Goal: Navigation & Orientation: Find specific page/section

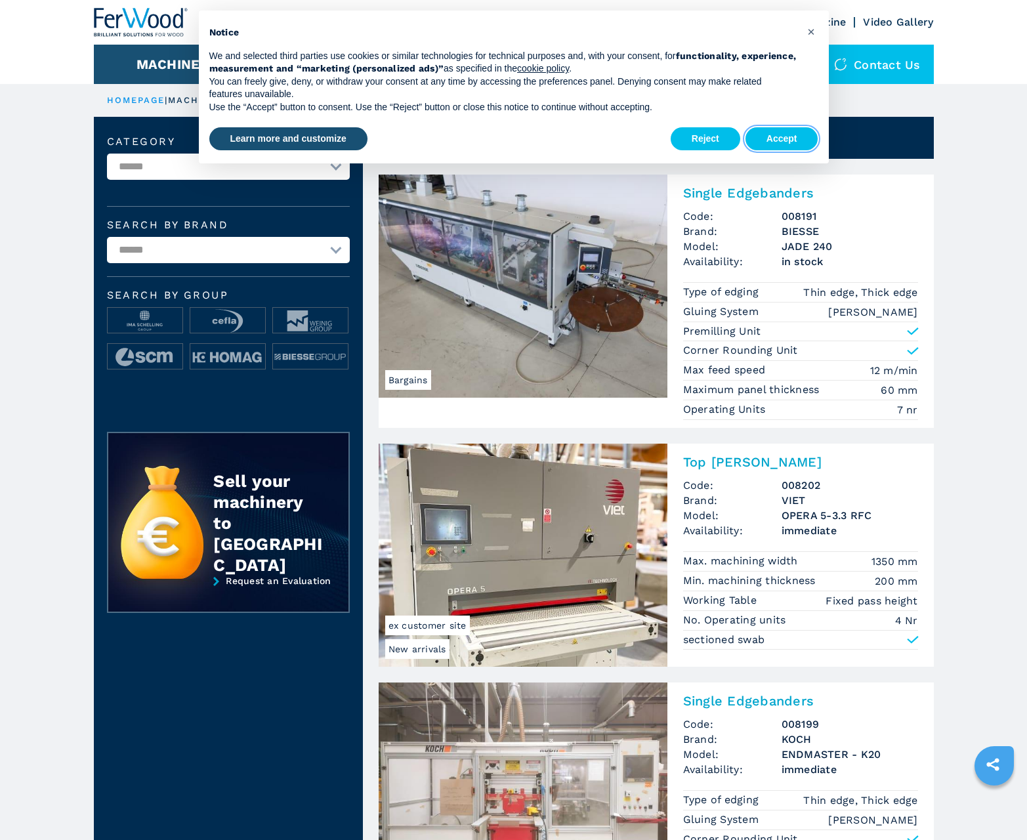
click at [782, 138] on button "Accept" at bounding box center [782, 139] width 73 height 24
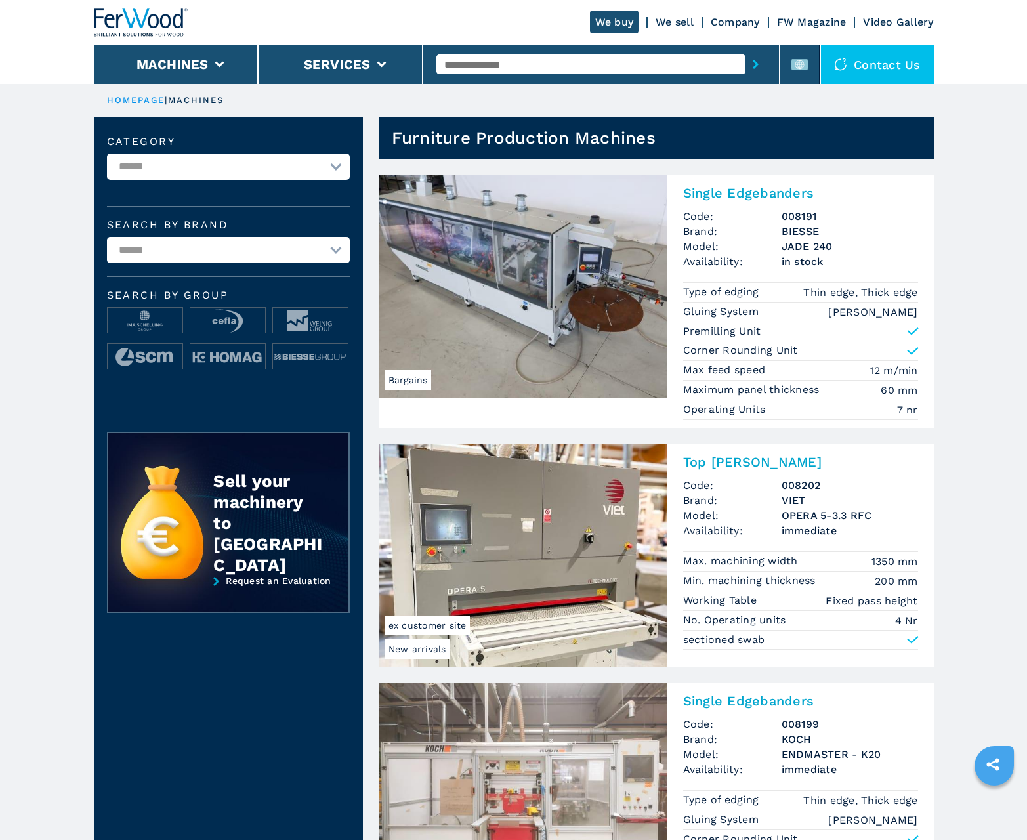
scroll to position [1313, 0]
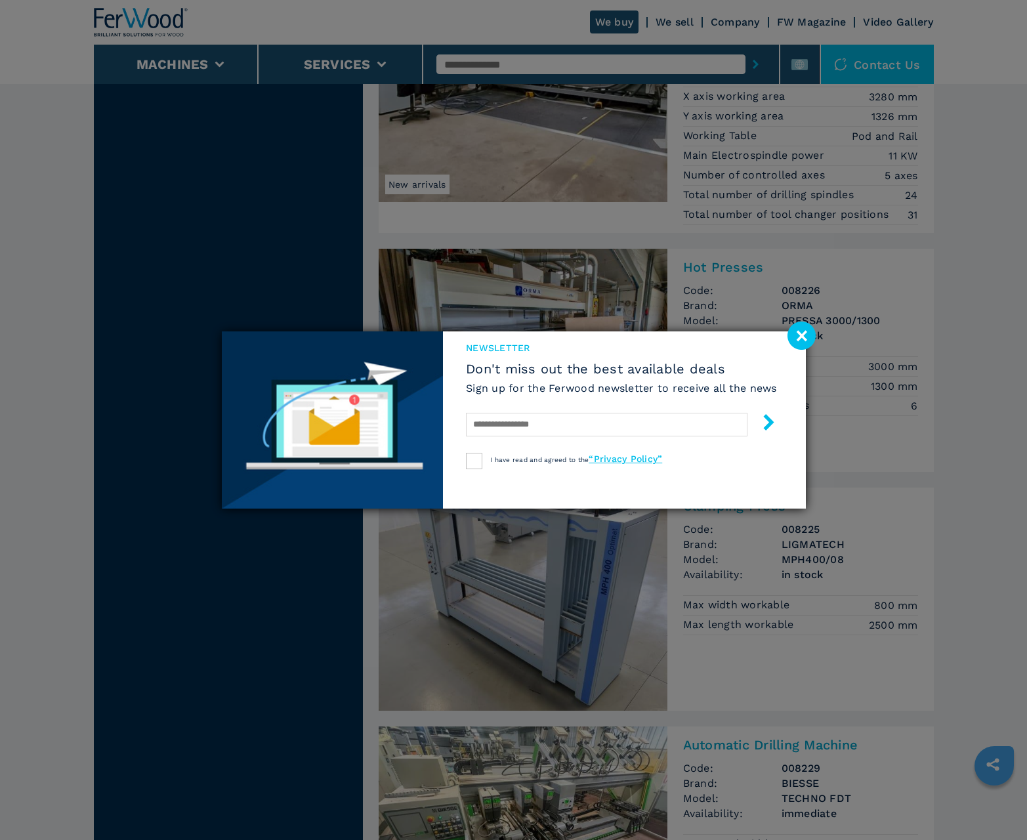
click at [801, 335] on image at bounding box center [802, 336] width 28 height 28
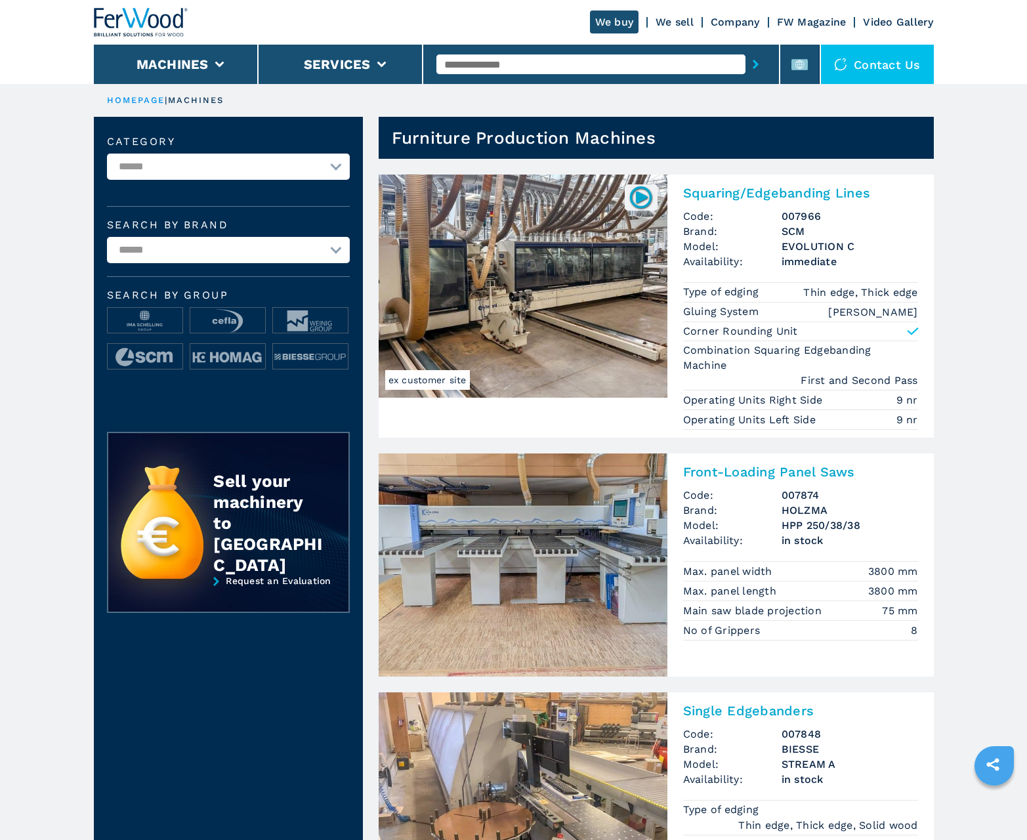
scroll to position [1313, 0]
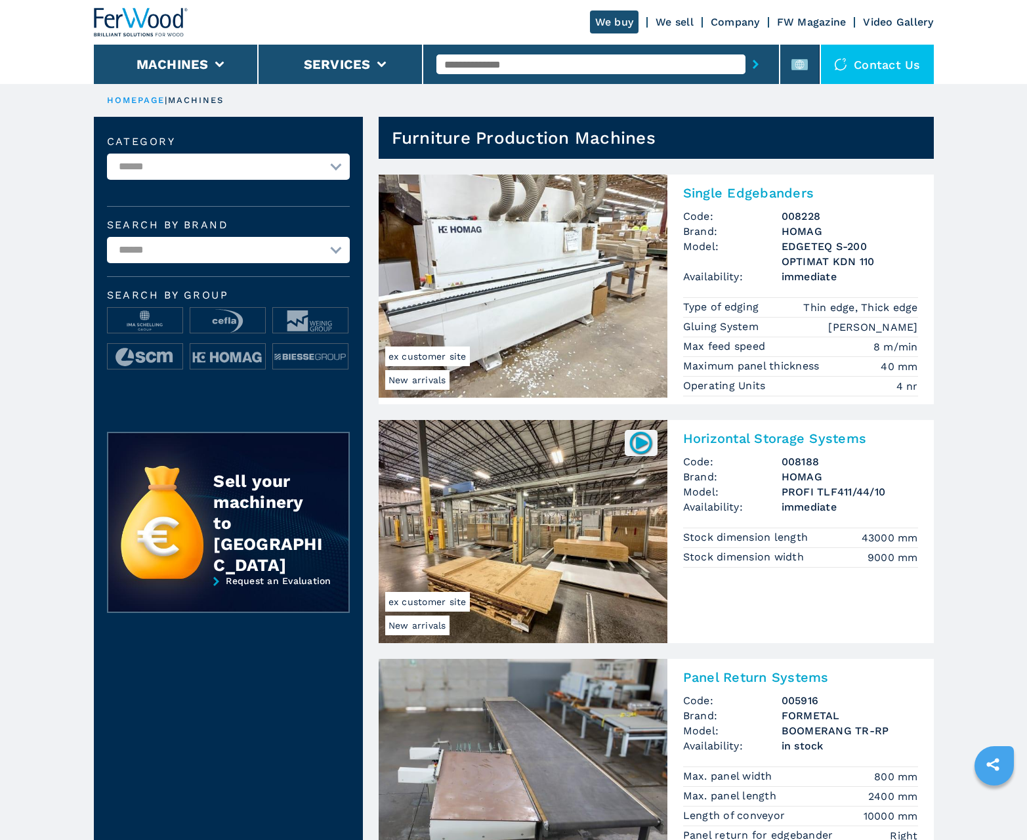
scroll to position [1313, 0]
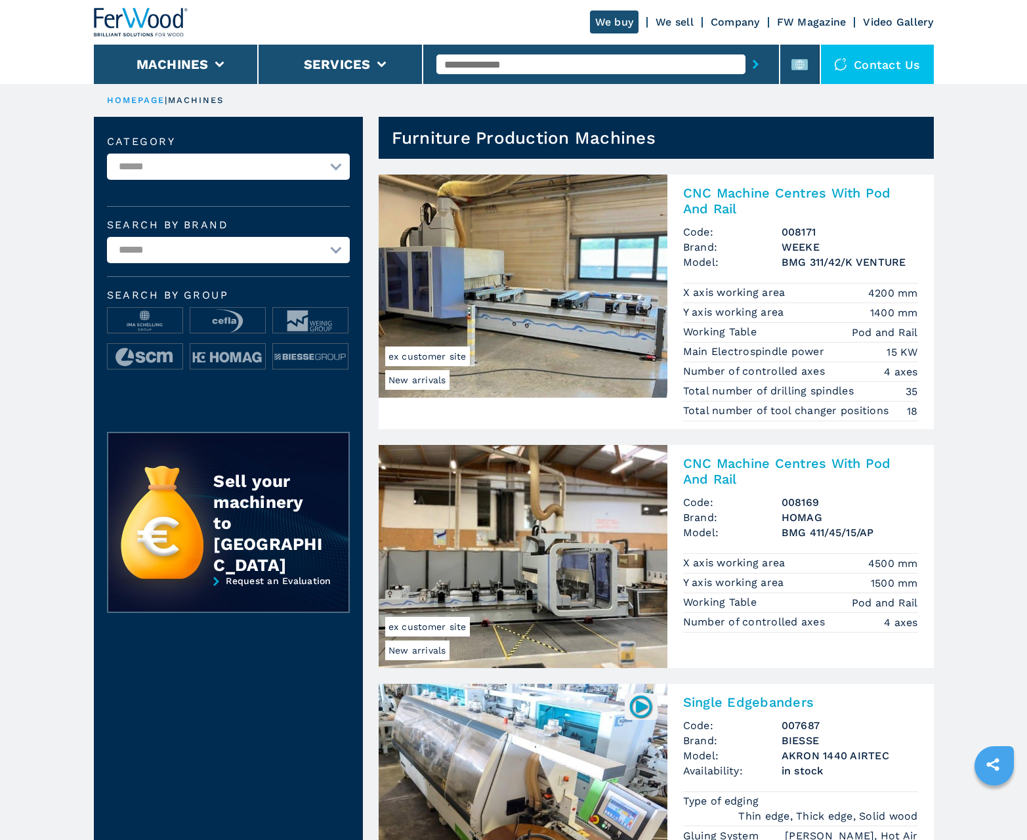
scroll to position [1313, 0]
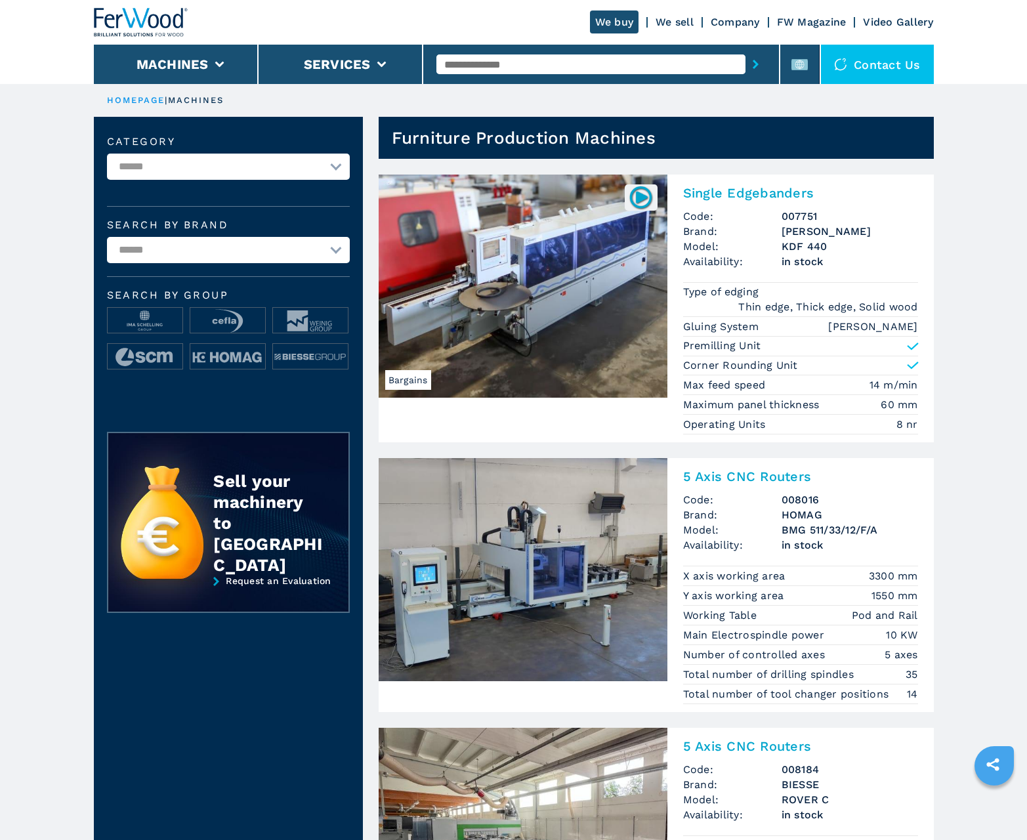
scroll to position [1313, 0]
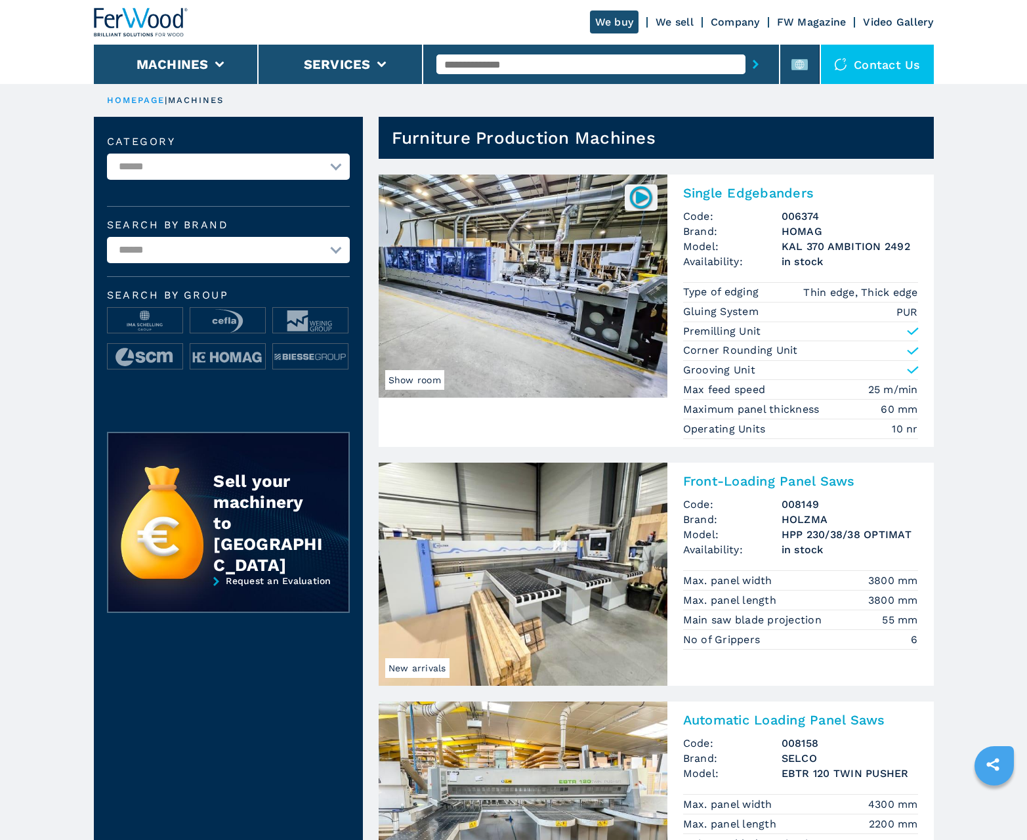
scroll to position [1313, 0]
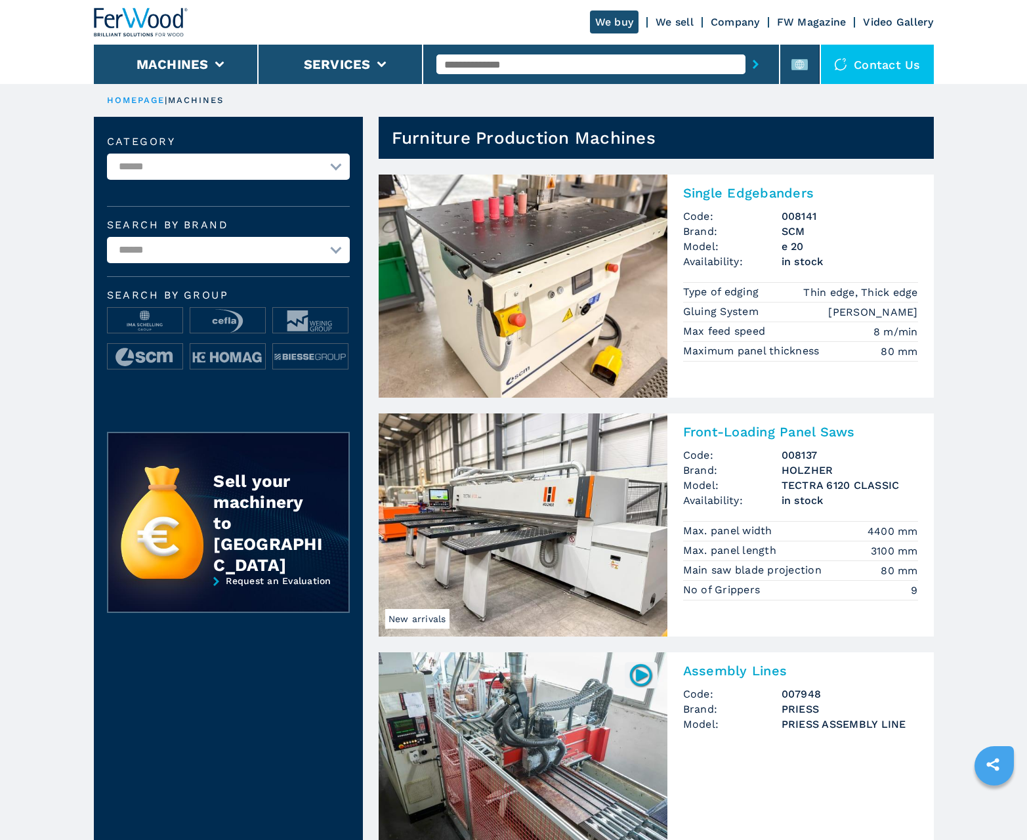
scroll to position [1313, 0]
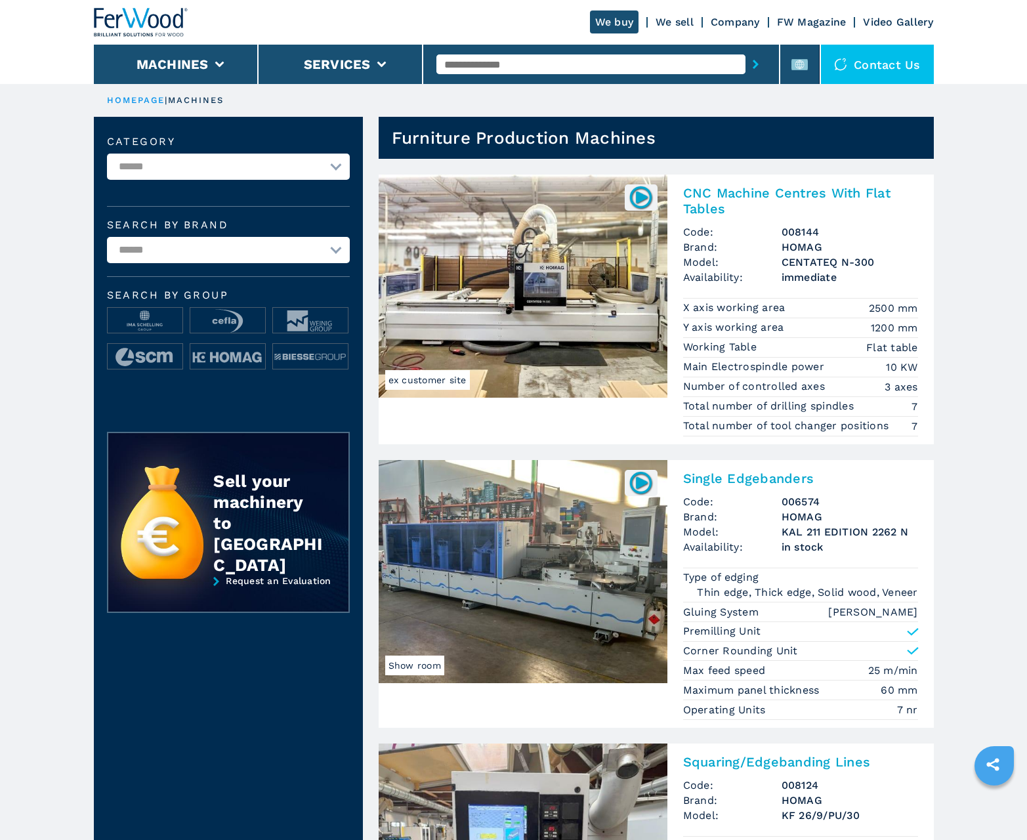
scroll to position [1313, 0]
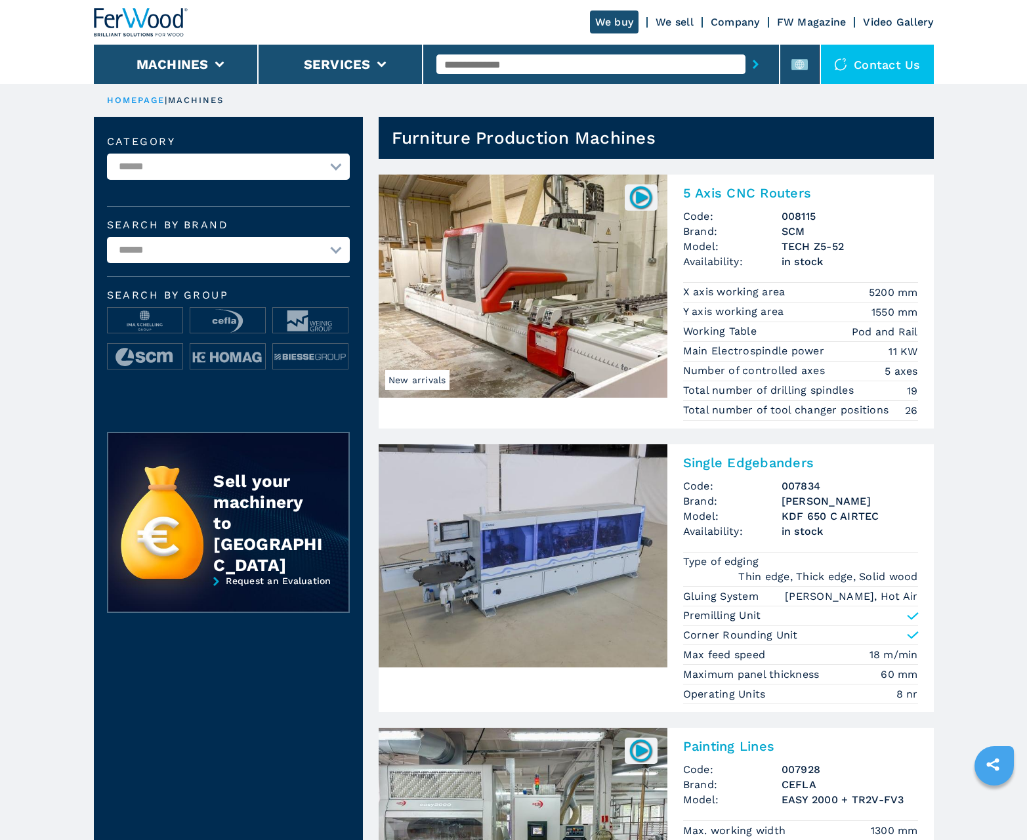
scroll to position [1313, 0]
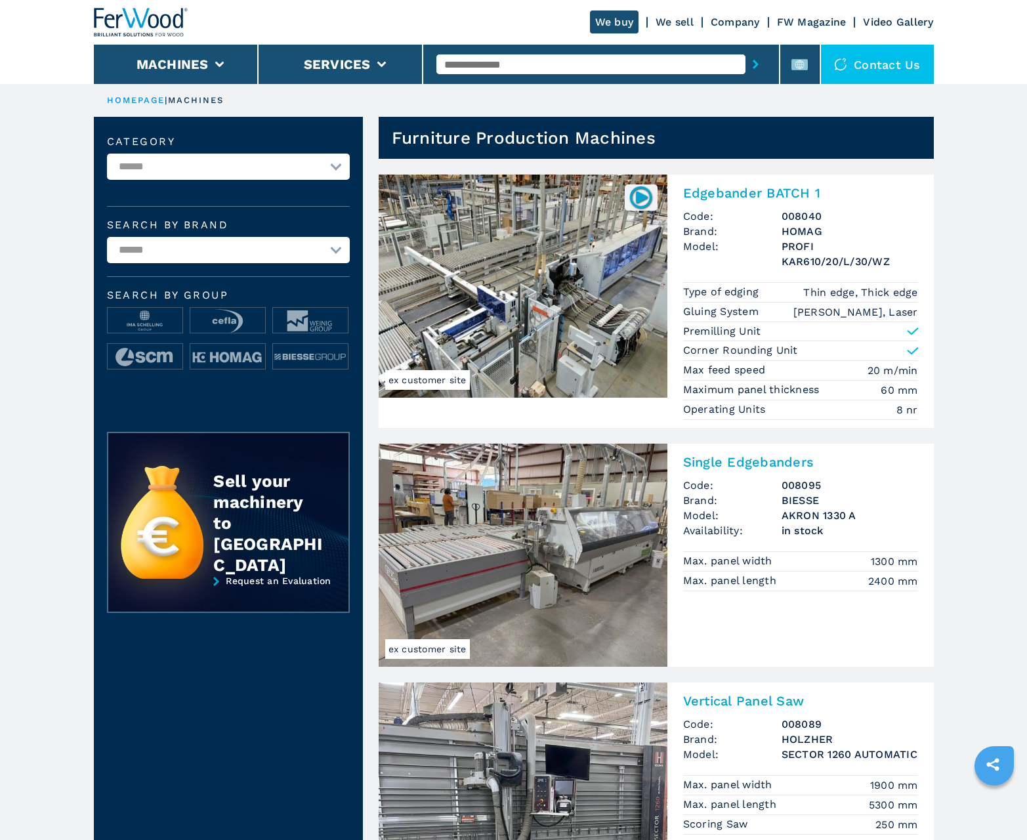
scroll to position [1313, 0]
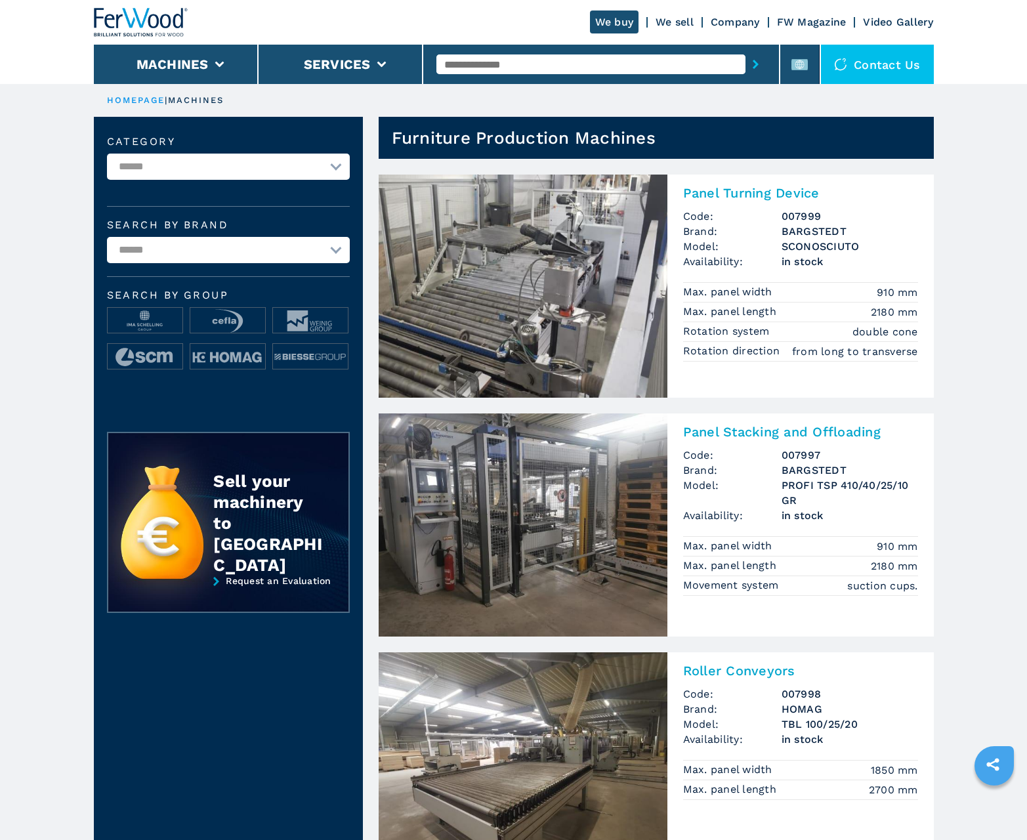
scroll to position [1313, 0]
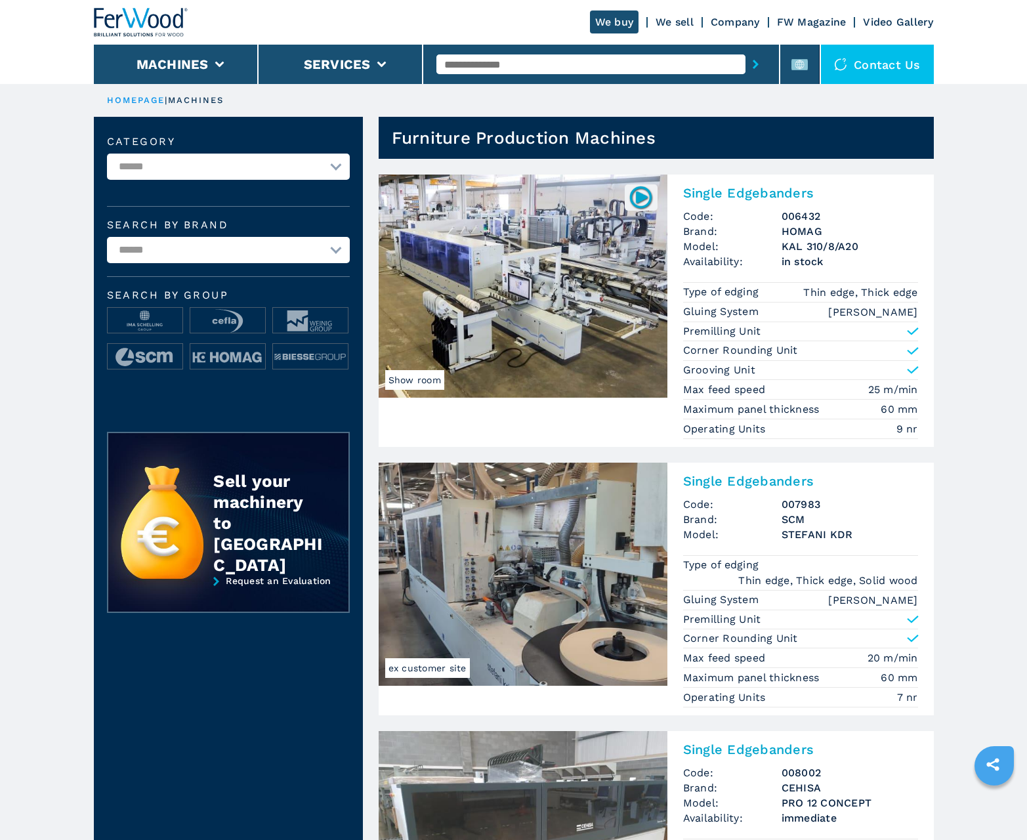
scroll to position [1313, 0]
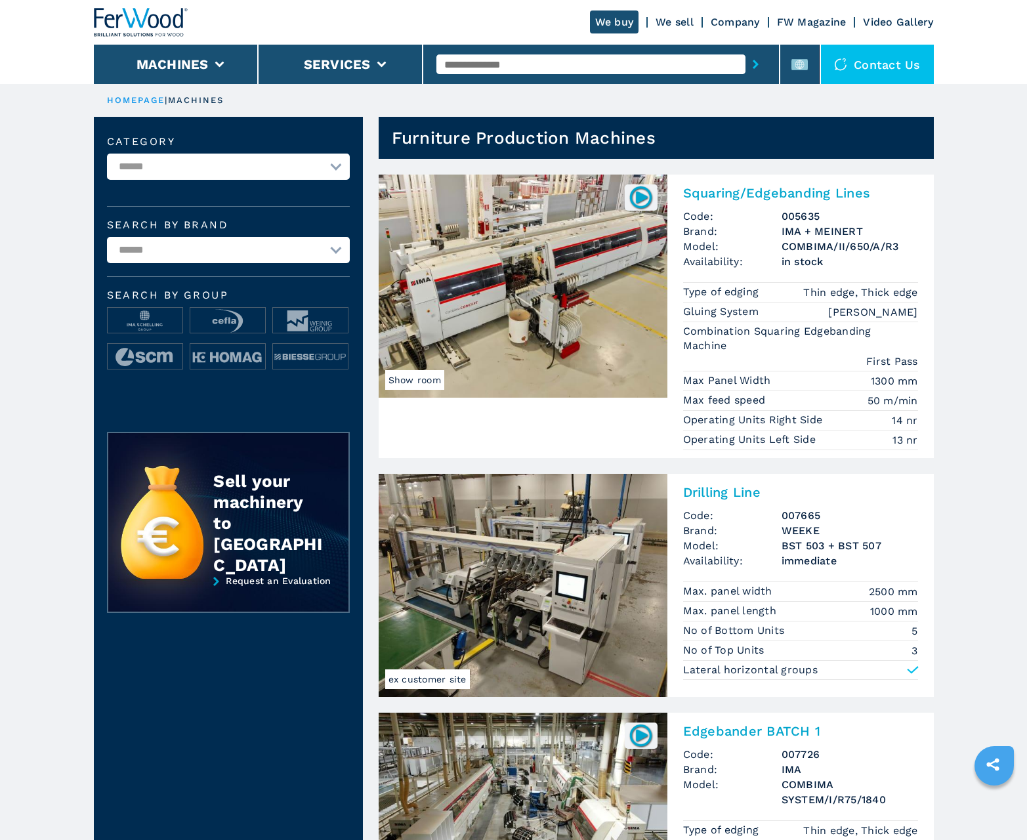
scroll to position [1313, 0]
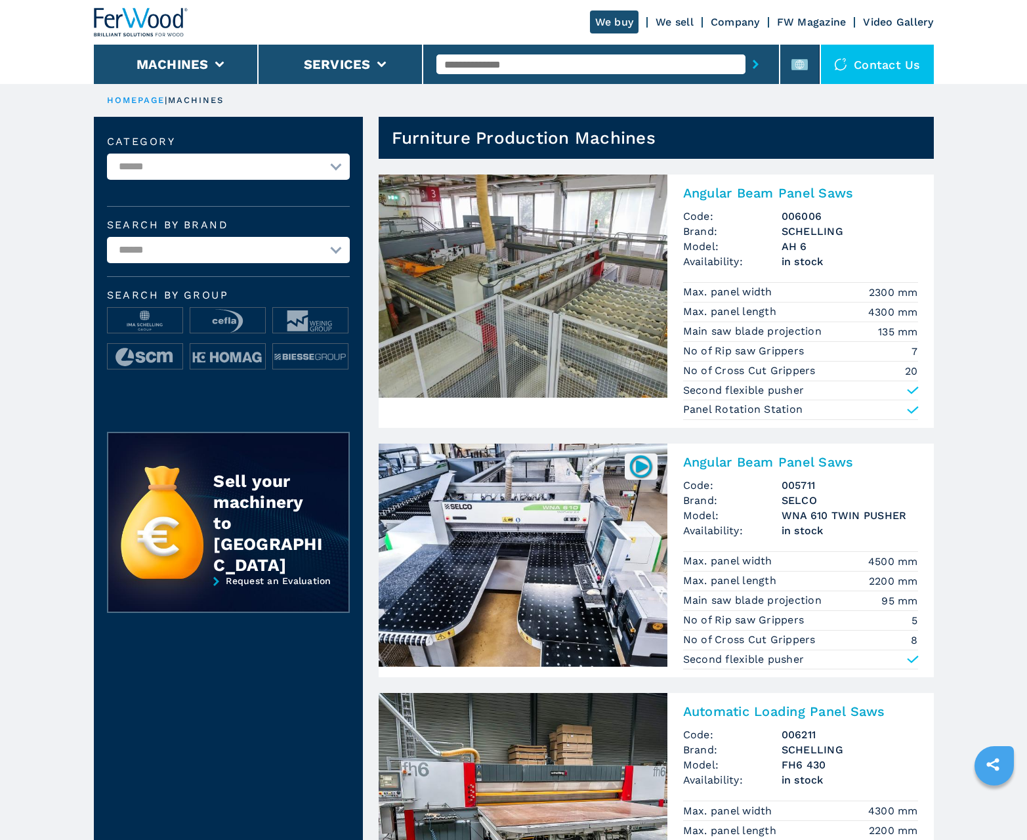
scroll to position [1313, 0]
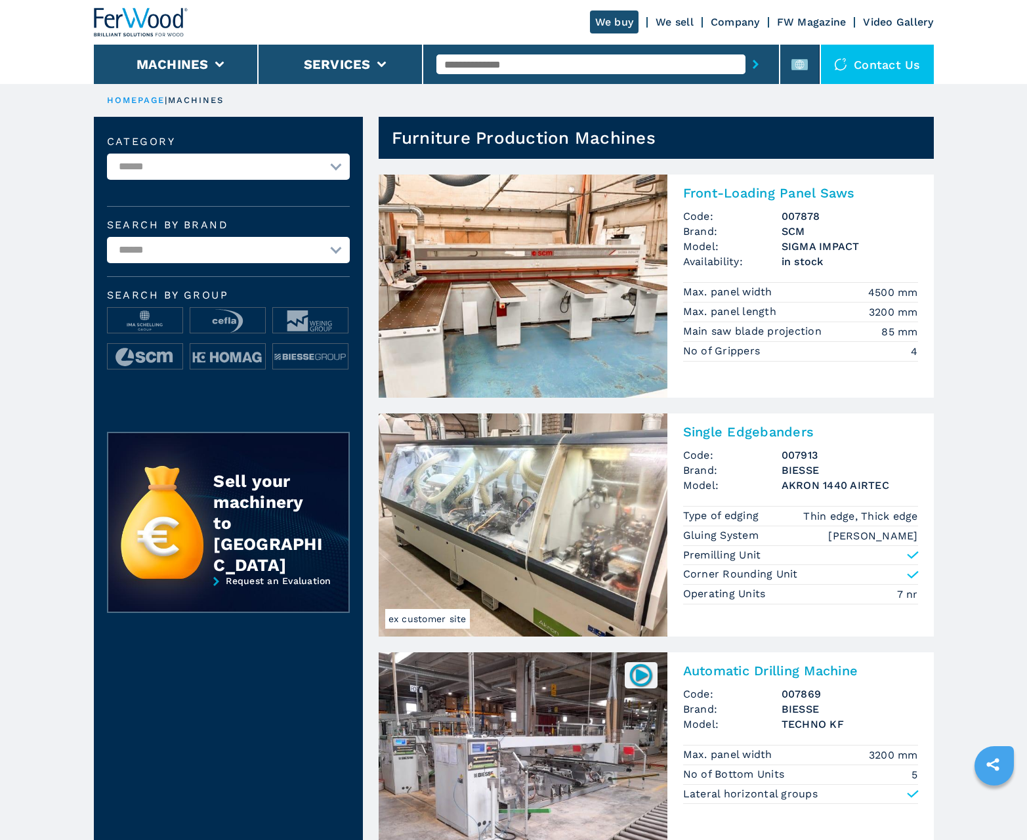
scroll to position [1313, 0]
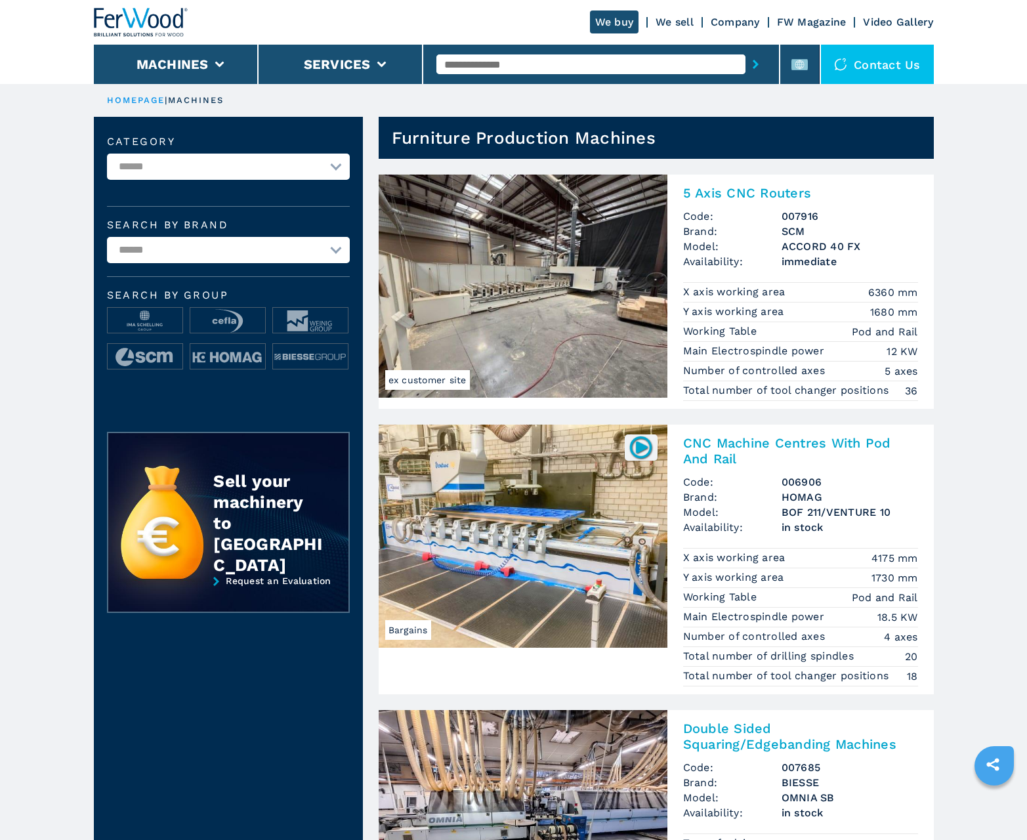
scroll to position [1313, 0]
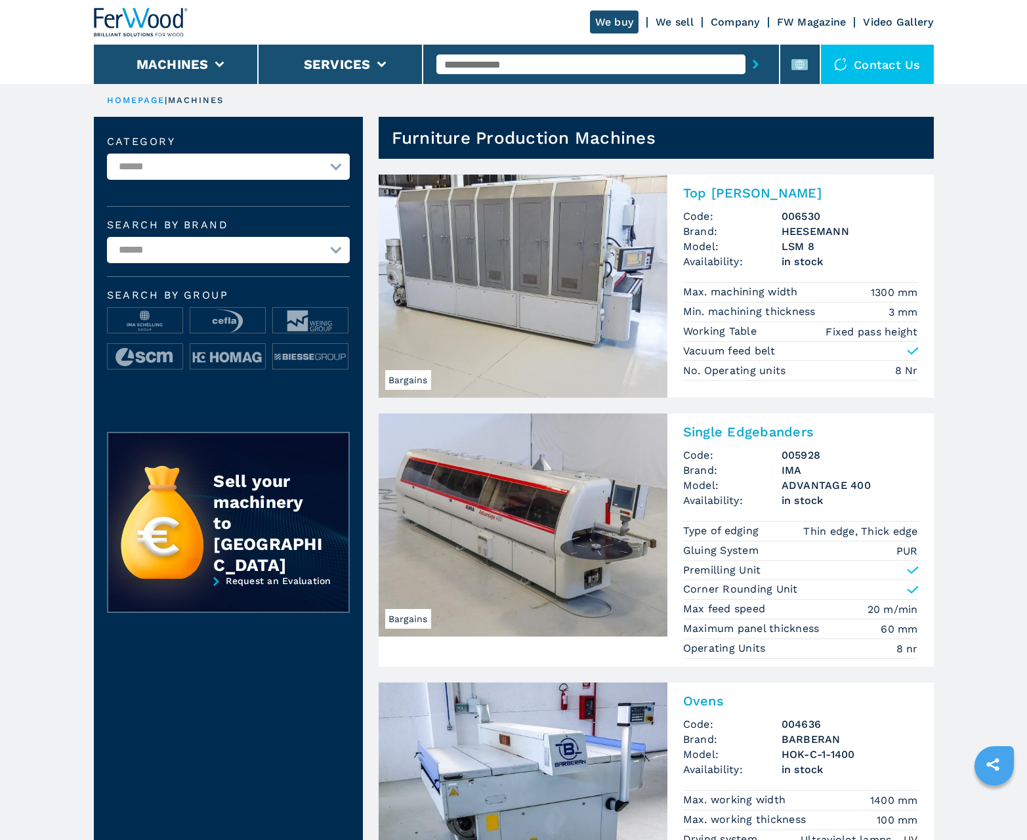
scroll to position [1313, 0]
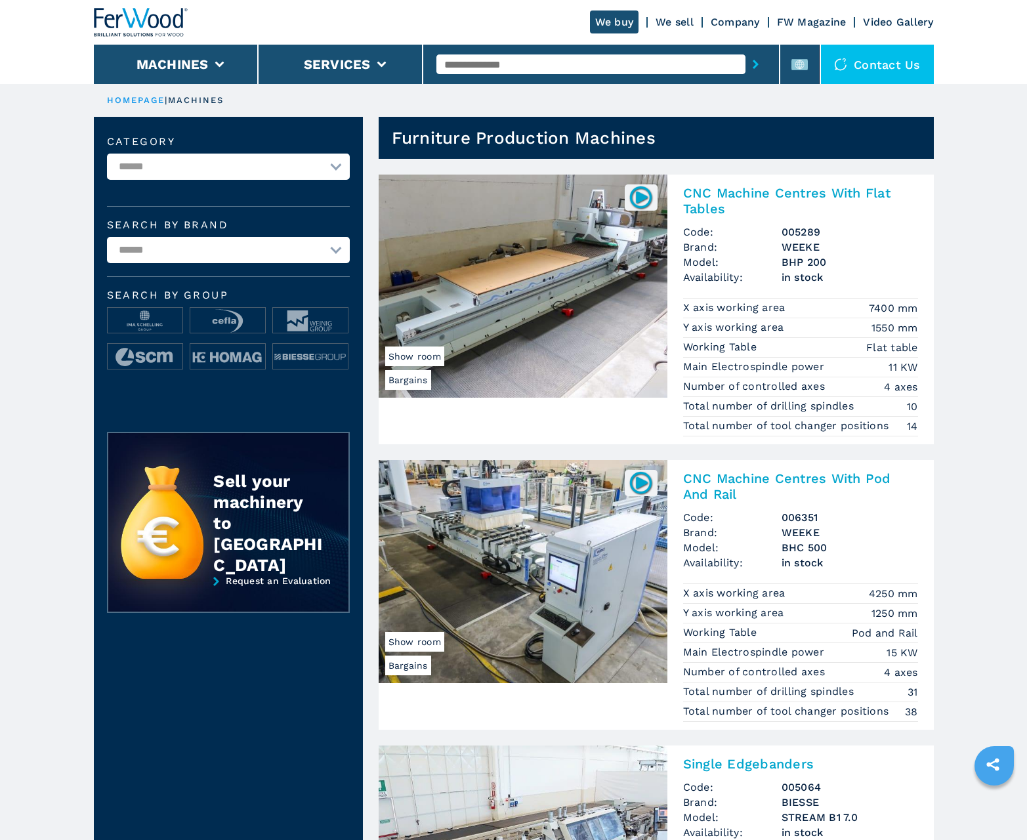
scroll to position [1313, 0]
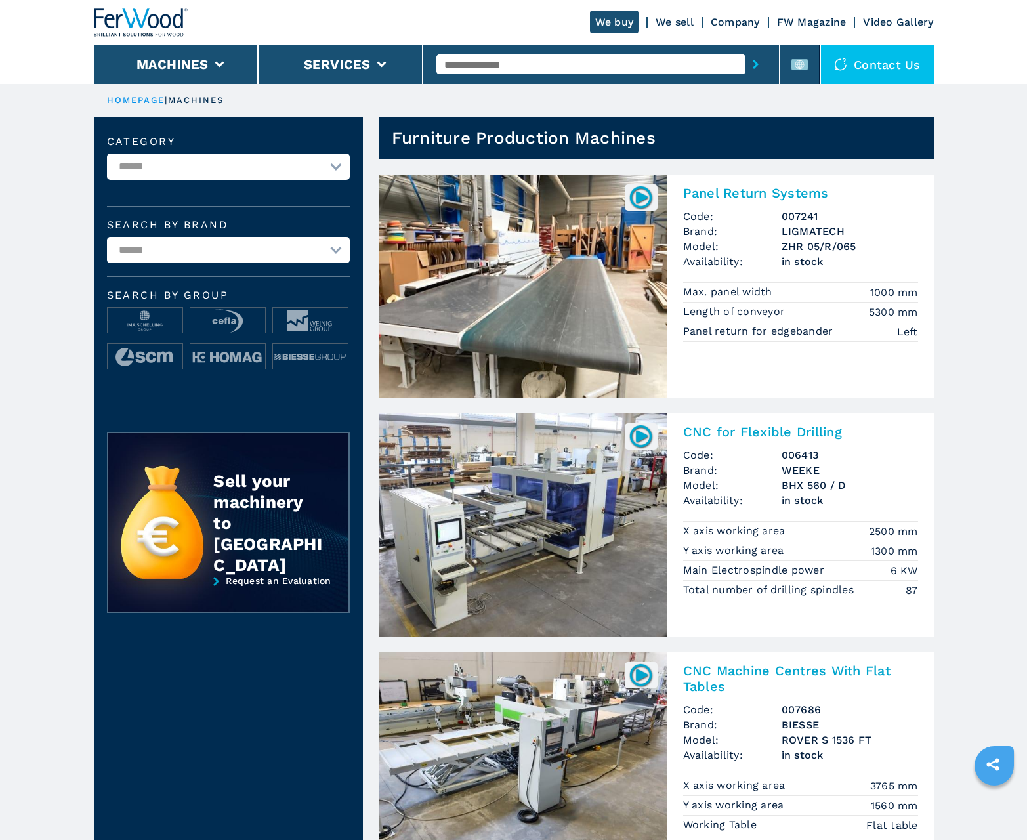
scroll to position [1313, 0]
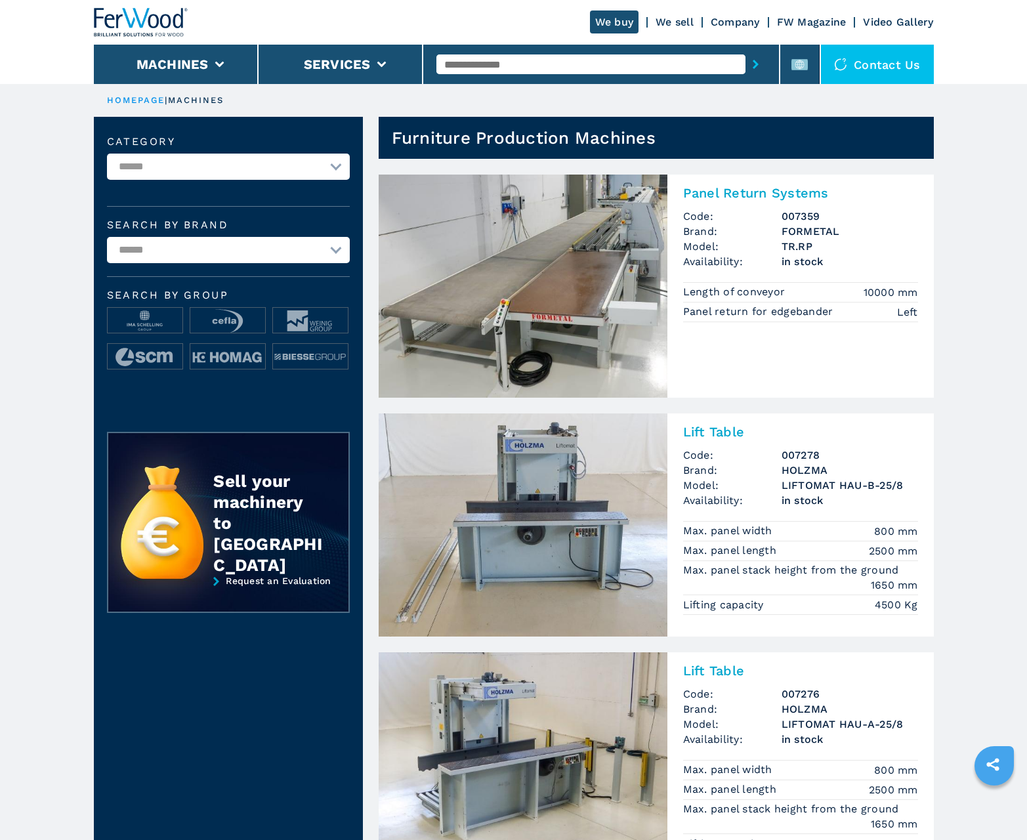
scroll to position [1313, 0]
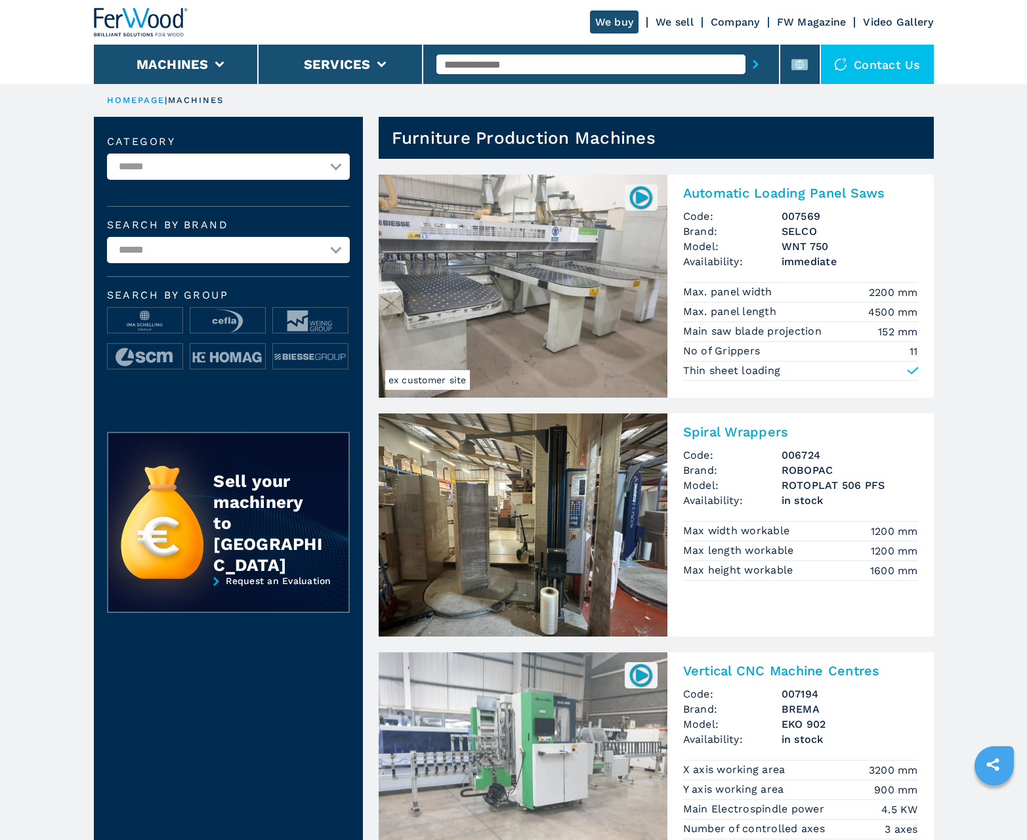
scroll to position [1313, 0]
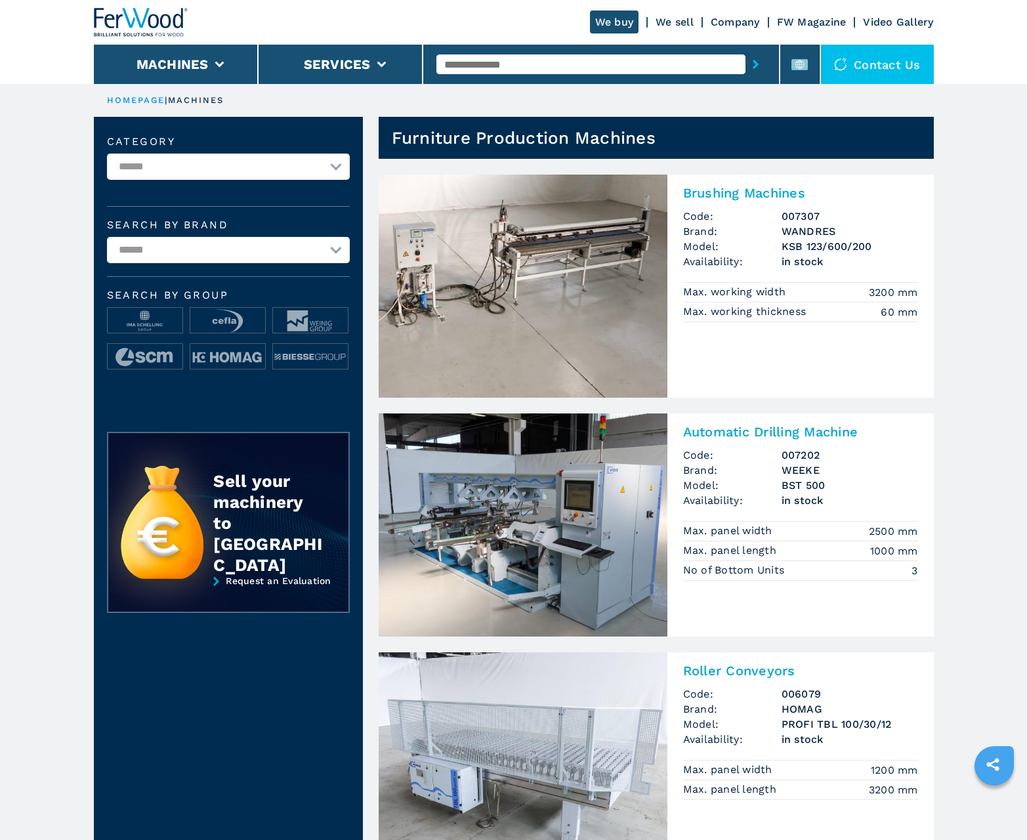
scroll to position [1313, 0]
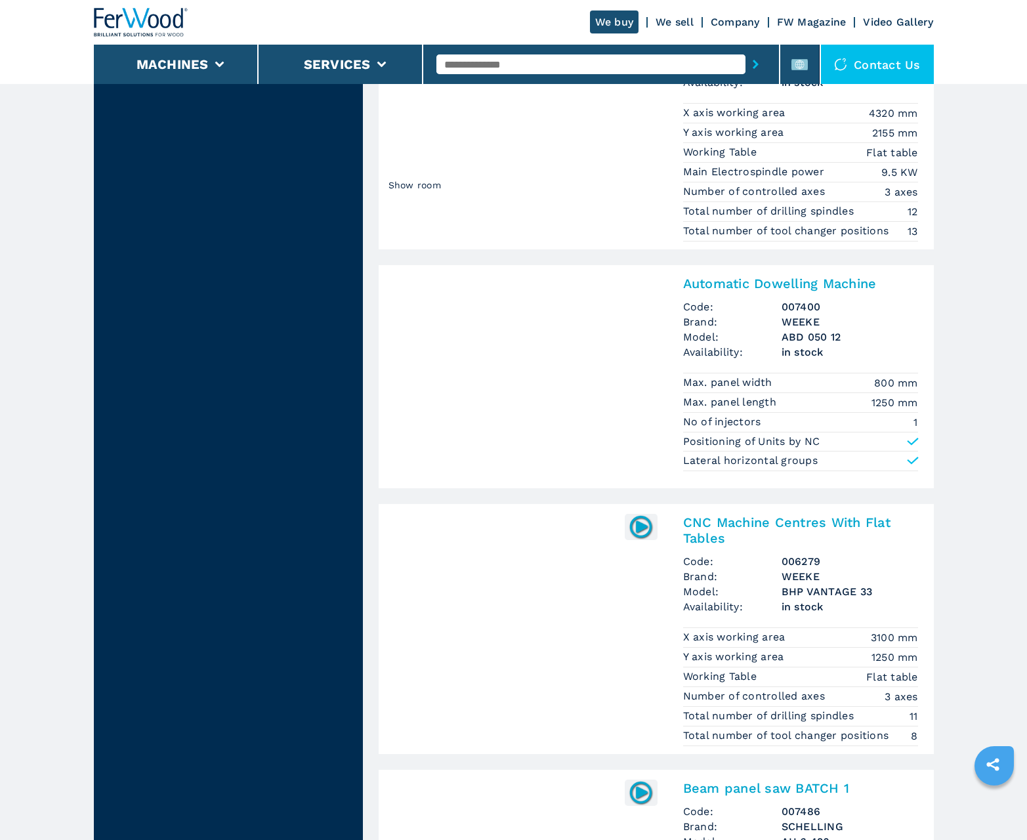
scroll to position [2613, 0]
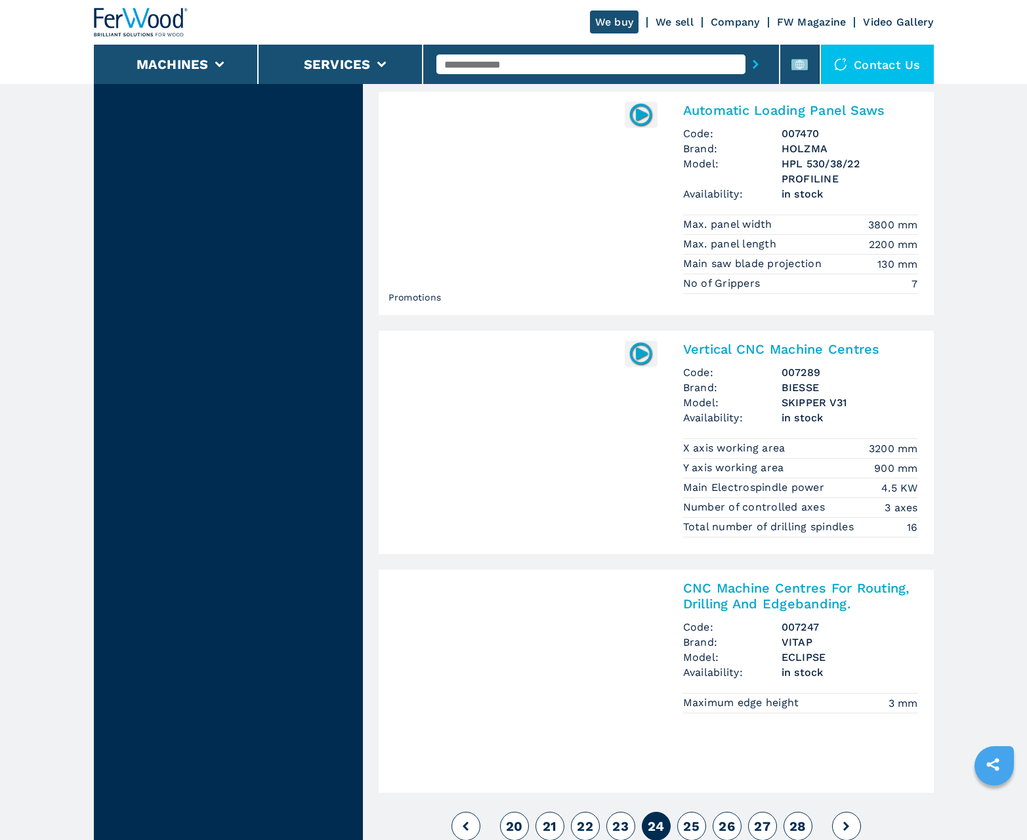
click at [691, 826] on span "25" at bounding box center [691, 826] width 16 height 16
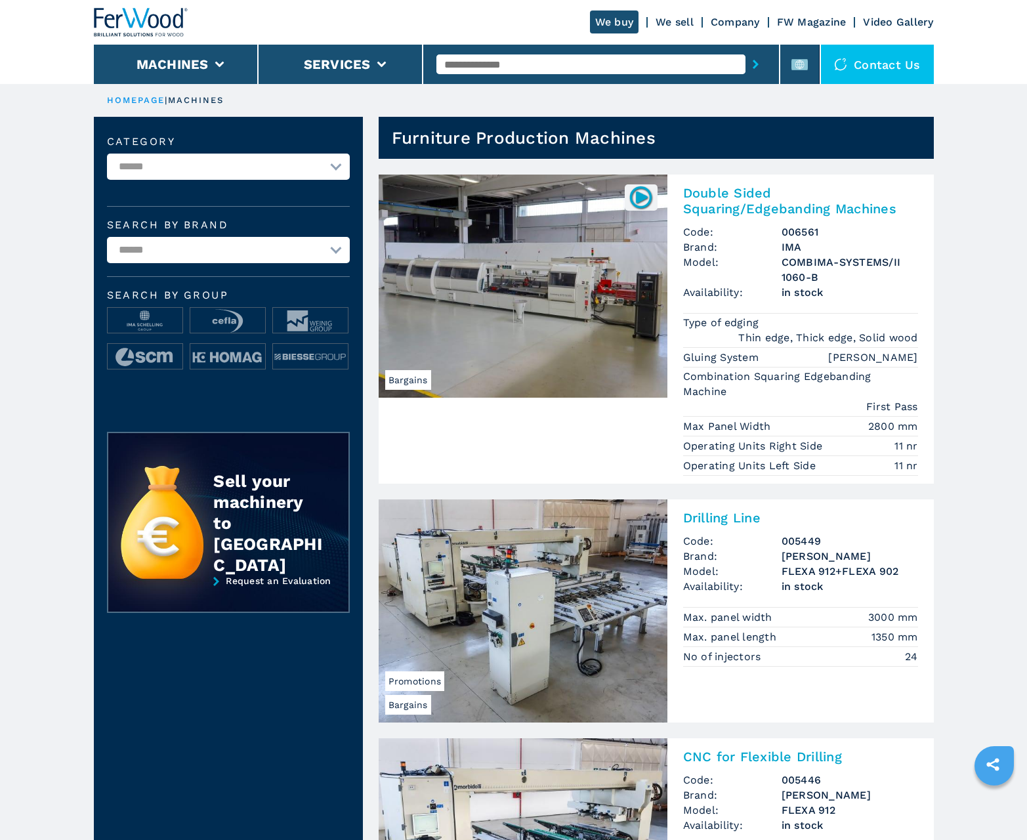
scroll to position [1313, 0]
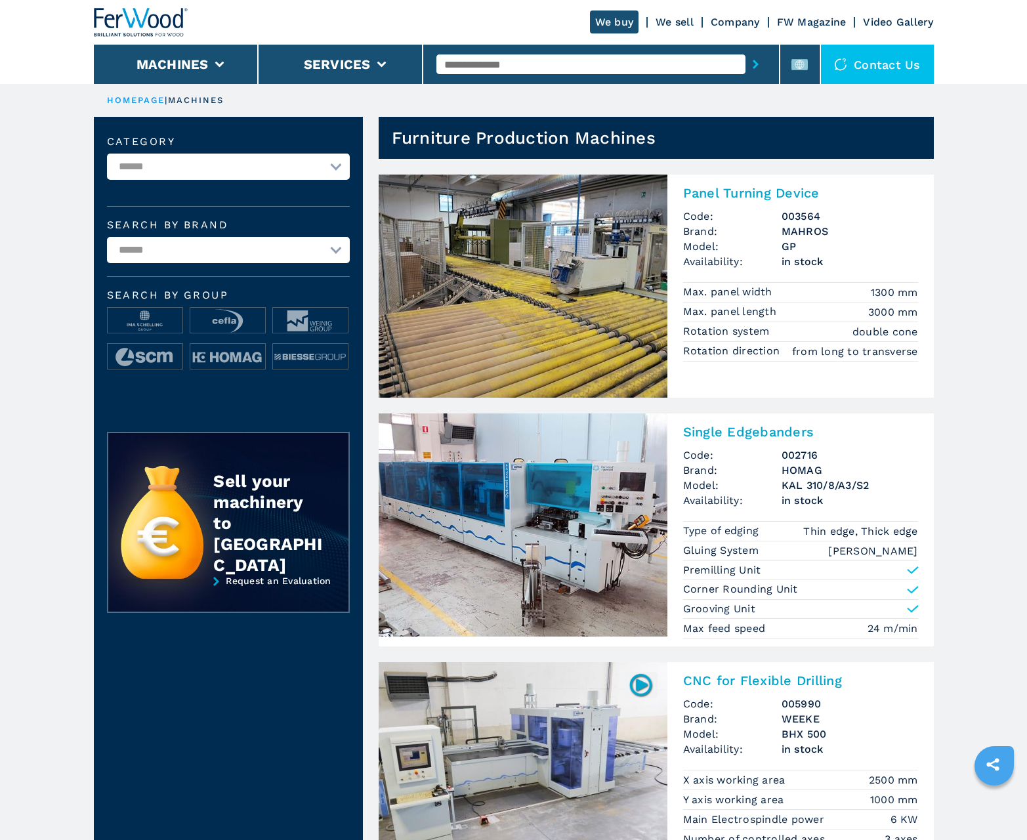
scroll to position [1313, 0]
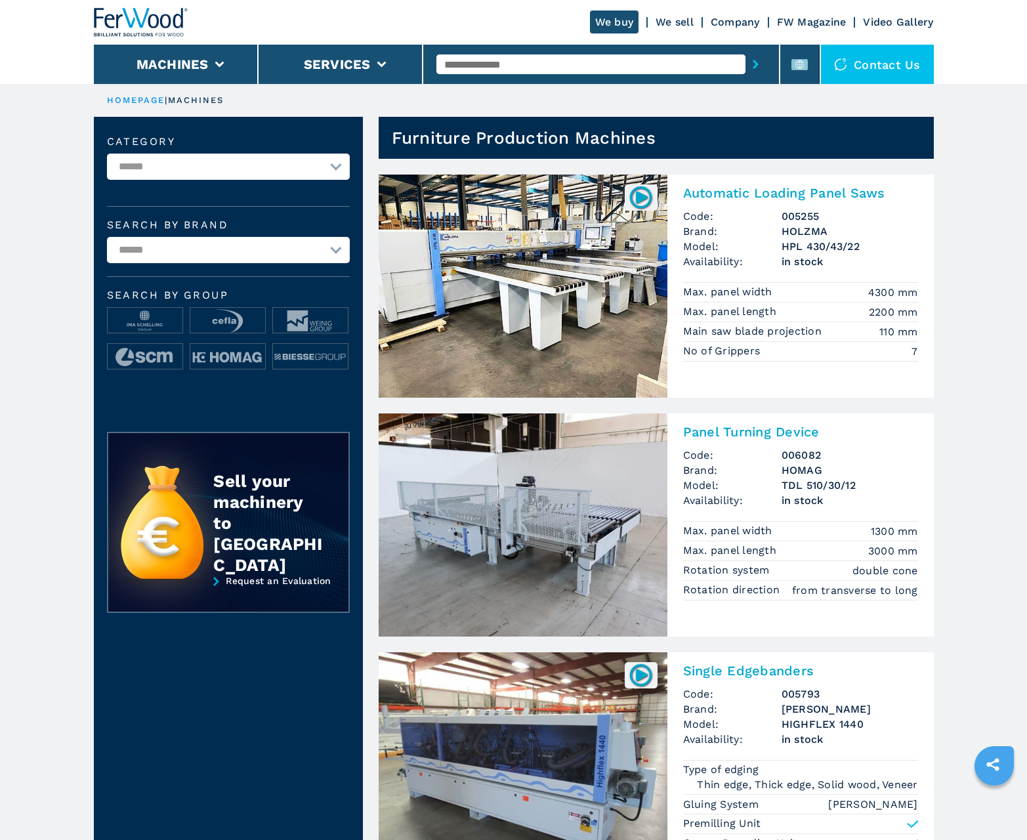
scroll to position [1313, 0]
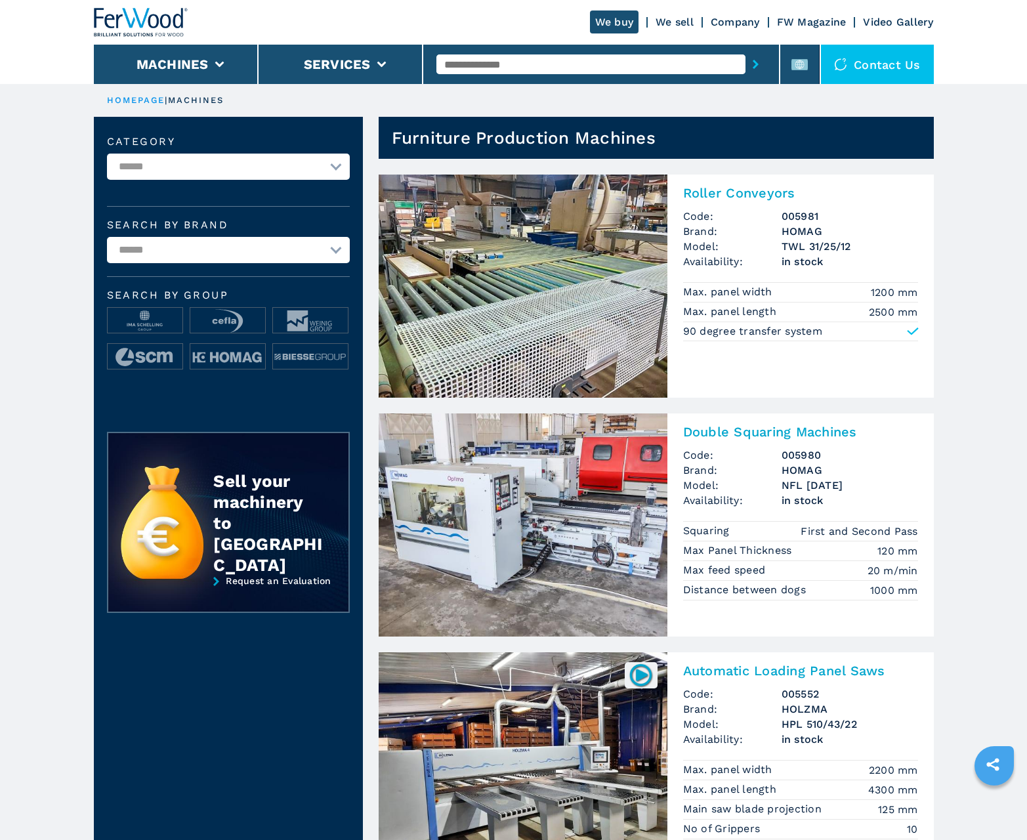
scroll to position [1313, 0]
